Goal: Find specific page/section: Find specific page/section

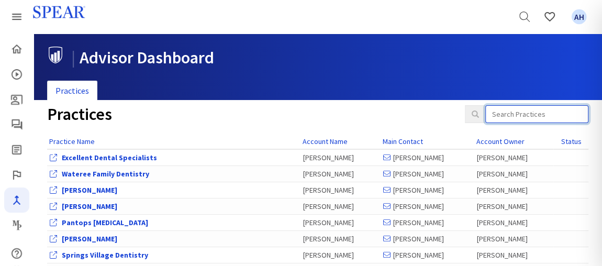
click at [504, 108] on input "search" at bounding box center [536, 114] width 103 height 18
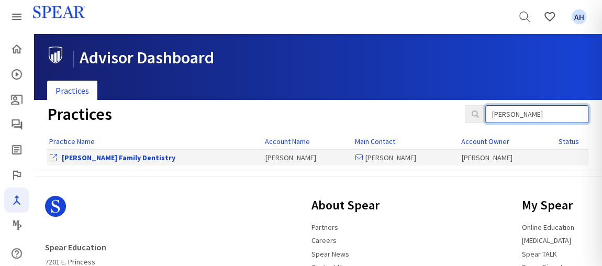
type input "[PERSON_NAME]"
click at [102, 156] on link "[PERSON_NAME] Family Dentistry" at bounding box center [119, 157] width 114 height 9
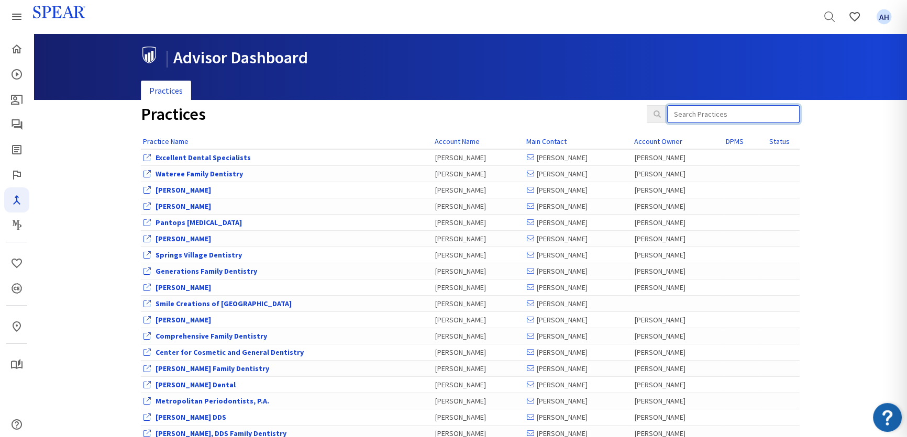
click at [764, 107] on input "search" at bounding box center [733, 114] width 132 height 18
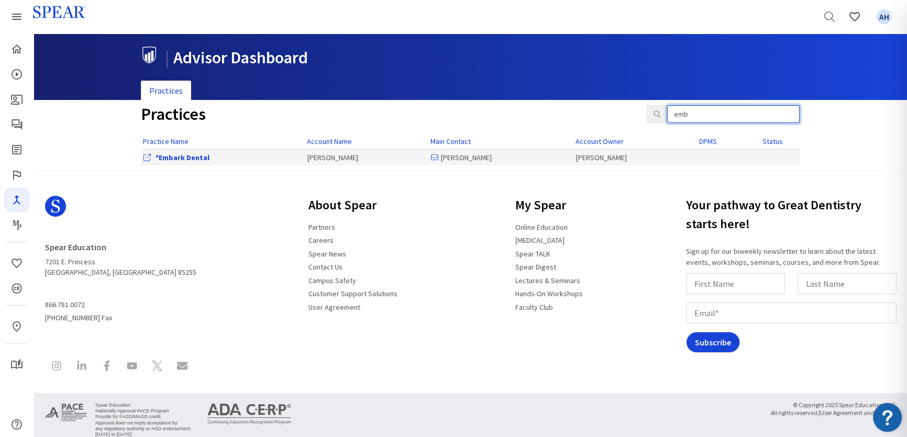
type input "emb"
click at [199, 151] on td "*Embark Dental" at bounding box center [223, 157] width 164 height 16
click at [199, 153] on link "*Embark Dental" at bounding box center [182, 157] width 54 height 9
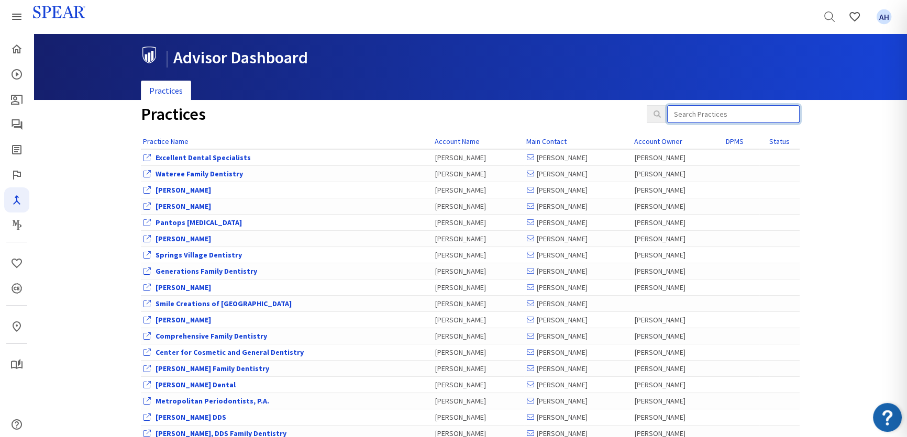
drag, startPoint x: 674, startPoint y: 109, endPoint x: 680, endPoint y: 112, distance: 6.3
click at [680, 112] on input "search" at bounding box center [733, 114] width 132 height 18
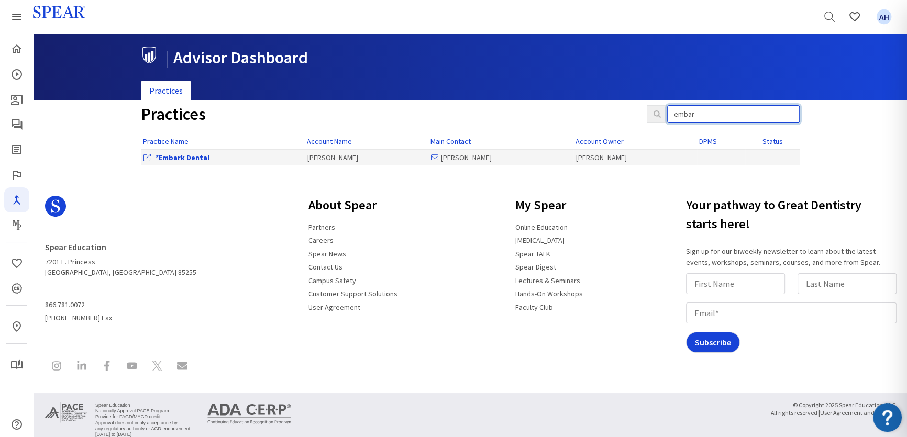
type input "embar"
click at [177, 159] on link "*Embark Dental" at bounding box center [182, 157] width 54 height 9
